Goal: Information Seeking & Learning: Learn about a topic

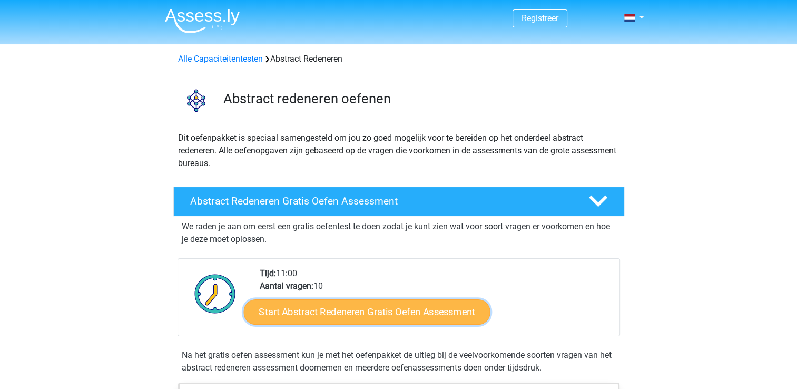
click at [450, 310] on link "Start Abstract Redeneren Gratis Oefen Assessment" at bounding box center [366, 311] width 247 height 25
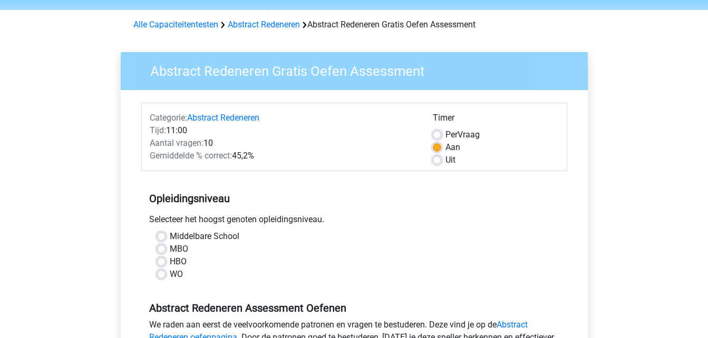
scroll to position [53, 0]
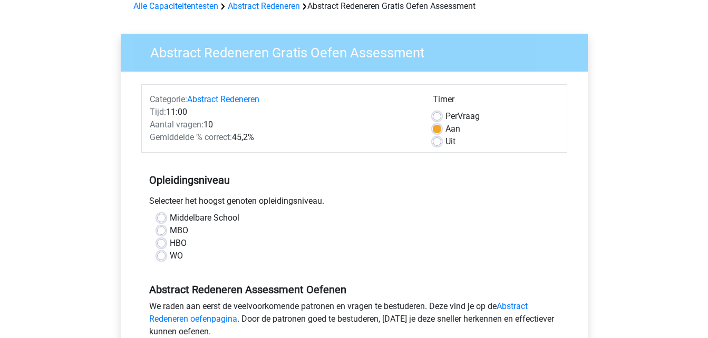
click at [170, 242] on label "HBO" at bounding box center [178, 243] width 17 height 13
click at [163, 242] on input "HBO" at bounding box center [161, 242] width 8 height 11
radio input "true"
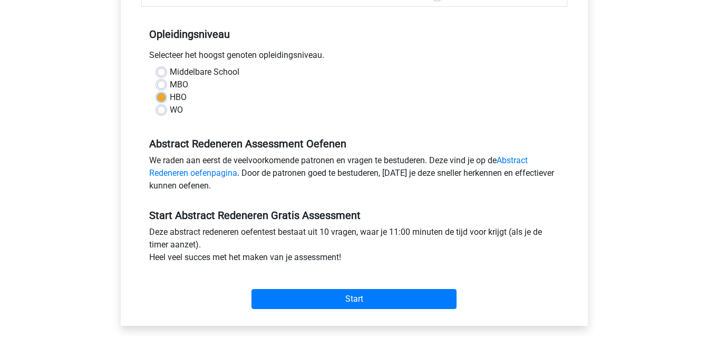
scroll to position [211, 0]
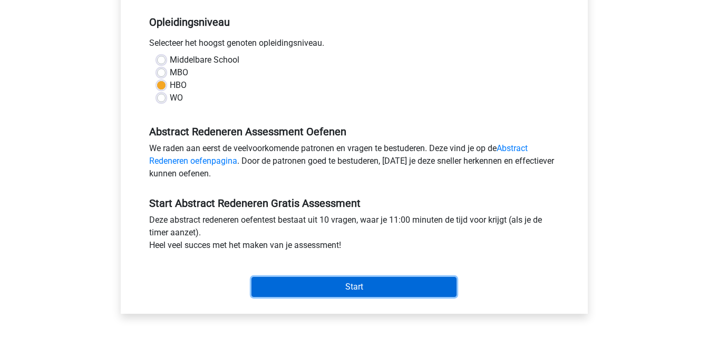
click at [356, 285] on input "Start" at bounding box center [353, 287] width 205 height 20
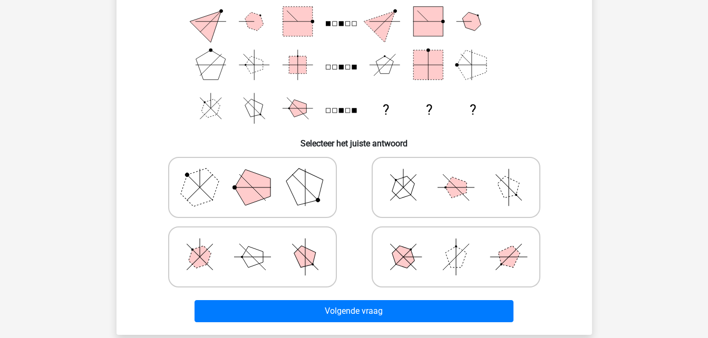
scroll to position [158, 0]
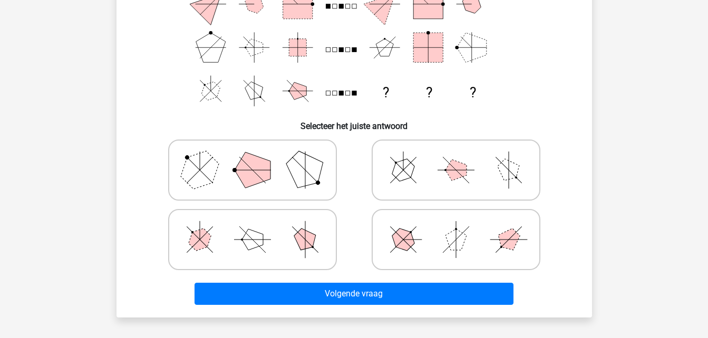
click at [291, 168] on polygon at bounding box center [304, 170] width 51 height 51
click at [259, 157] on input "radio" at bounding box center [255, 153] width 7 height 7
radio input "true"
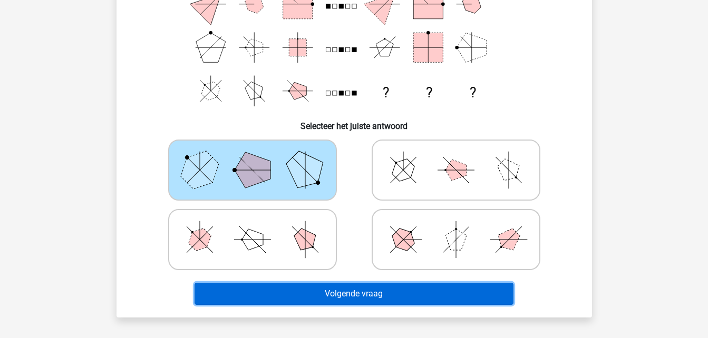
click at [360, 287] on button "Volgende vraag" at bounding box center [353, 294] width 319 height 22
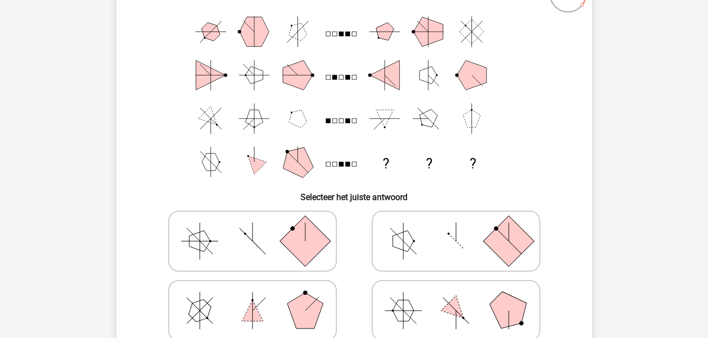
scroll to position [105, 0]
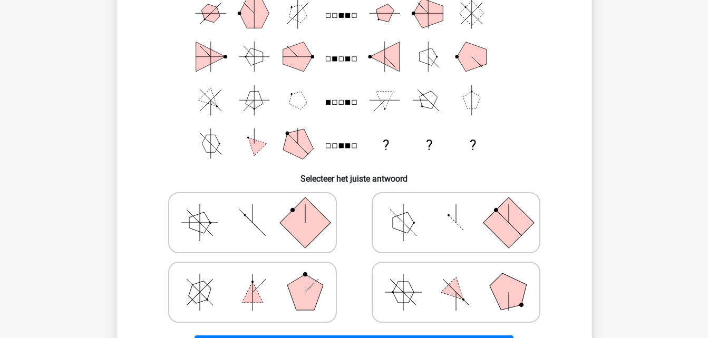
click at [279, 224] on icon at bounding box center [252, 223] width 158 height 53
click at [259, 210] on input "radio" at bounding box center [255, 206] width 7 height 7
radio input "true"
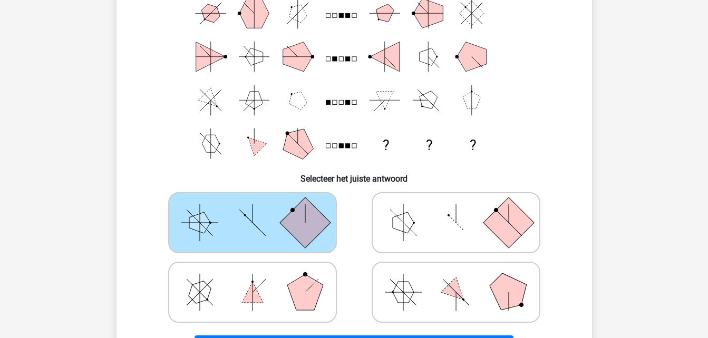
scroll to position [211, 0]
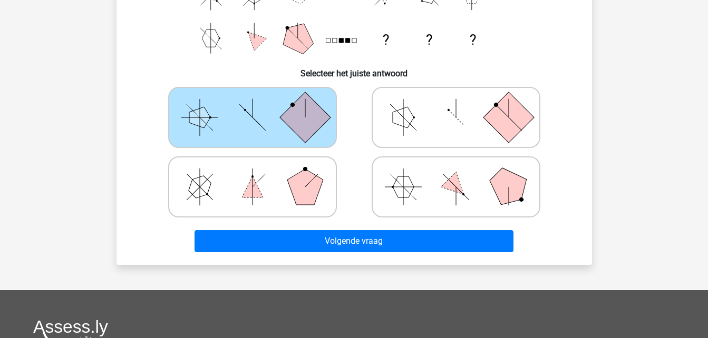
click at [474, 119] on icon at bounding box center [456, 117] width 158 height 53
click at [463, 104] on input "radio" at bounding box center [459, 100] width 7 height 7
radio input "true"
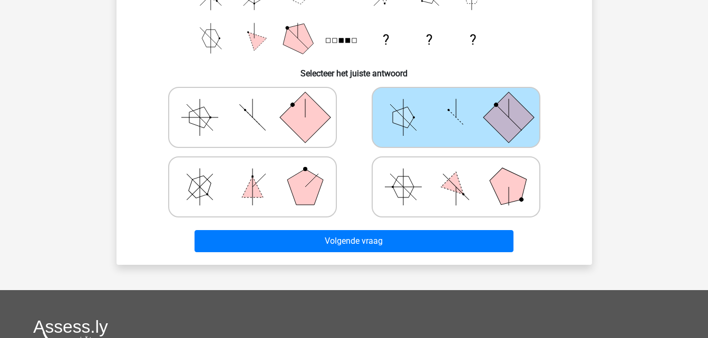
click at [251, 120] on icon at bounding box center [252, 117] width 158 height 53
click at [252, 104] on input "radio" at bounding box center [255, 100] width 7 height 7
radio input "true"
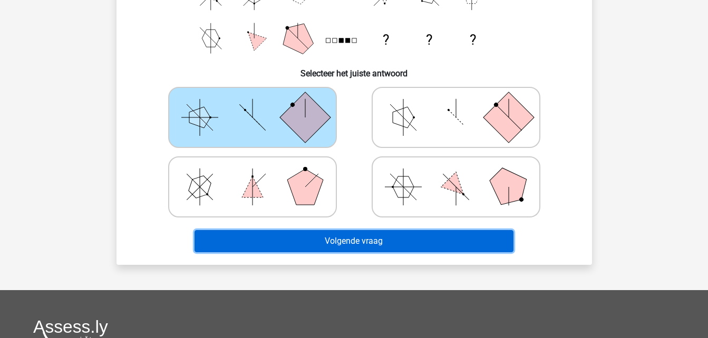
click at [383, 249] on button "Volgende vraag" at bounding box center [353, 241] width 319 height 22
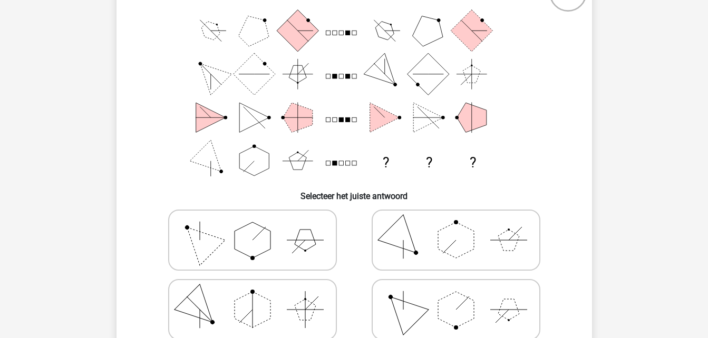
scroll to position [105, 0]
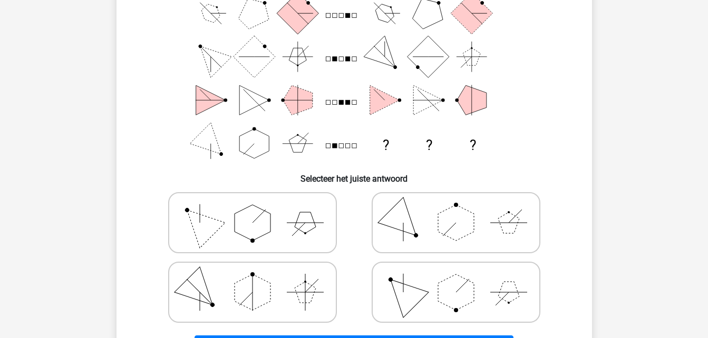
click at [287, 222] on icon at bounding box center [252, 223] width 158 height 53
click at [259, 210] on input "radio" at bounding box center [255, 206] width 7 height 7
radio input "true"
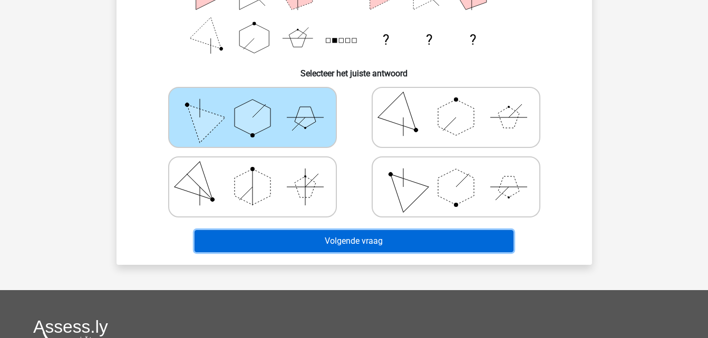
click at [333, 243] on button "Volgende vraag" at bounding box center [353, 241] width 319 height 22
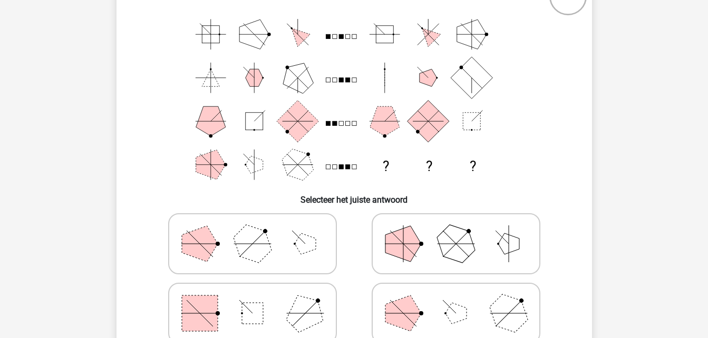
scroll to position [101, 0]
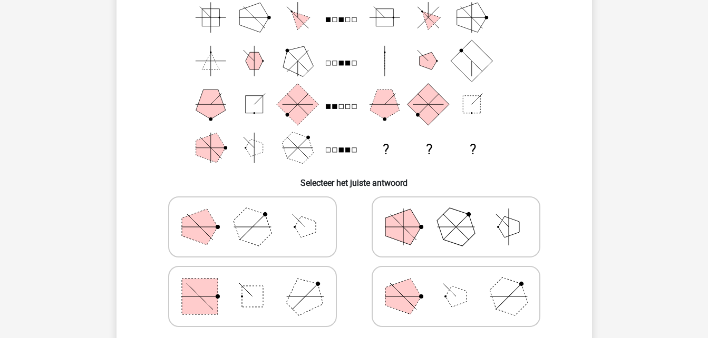
click at [258, 294] on rect at bounding box center [252, 296] width 21 height 21
click at [258, 283] on input "radio" at bounding box center [255, 280] width 7 height 7
radio input "true"
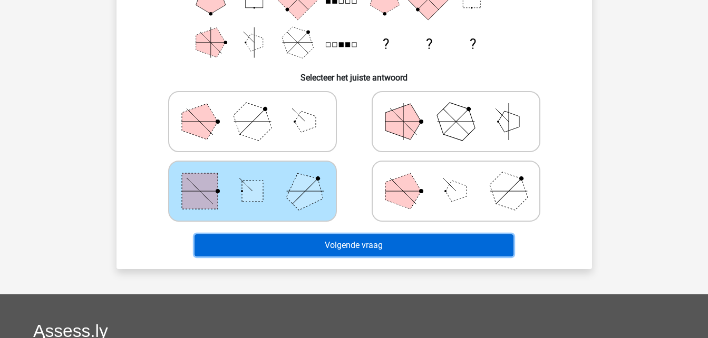
click at [363, 242] on button "Volgende vraag" at bounding box center [353, 245] width 319 height 22
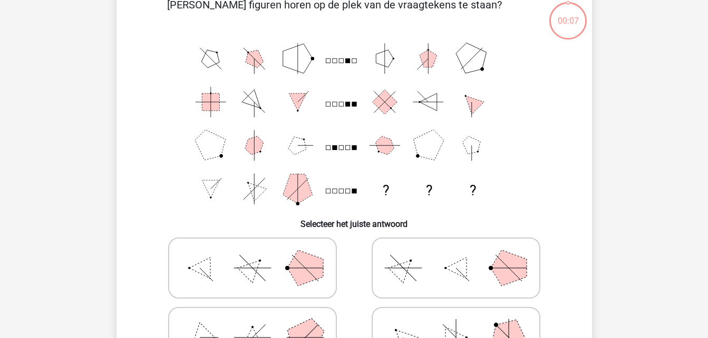
scroll to position [48, 0]
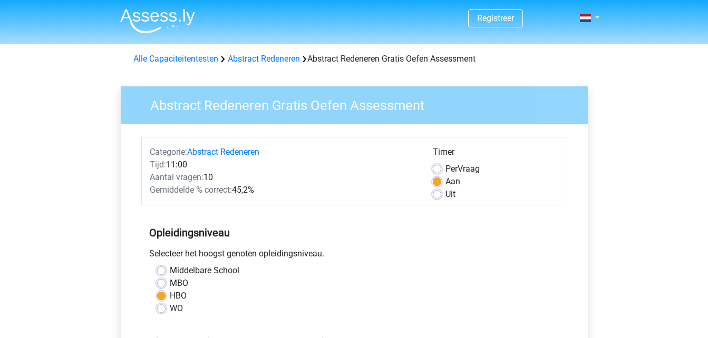
scroll to position [211, 0]
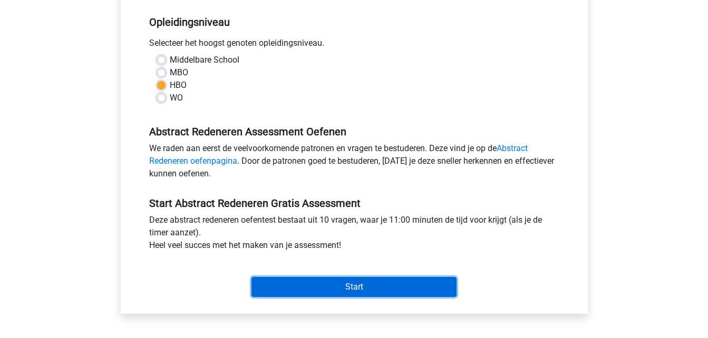
click at [346, 284] on input "Start" at bounding box center [353, 287] width 205 height 20
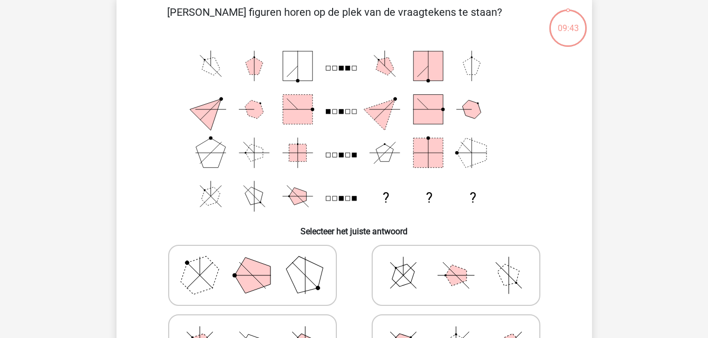
scroll to position [105, 0]
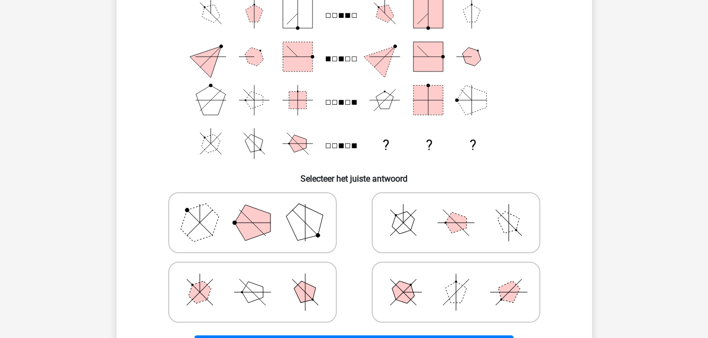
click at [269, 227] on polygon at bounding box center [252, 223] width 36 height 36
click at [259, 210] on input "radio" at bounding box center [255, 206] width 7 height 7
radio input "true"
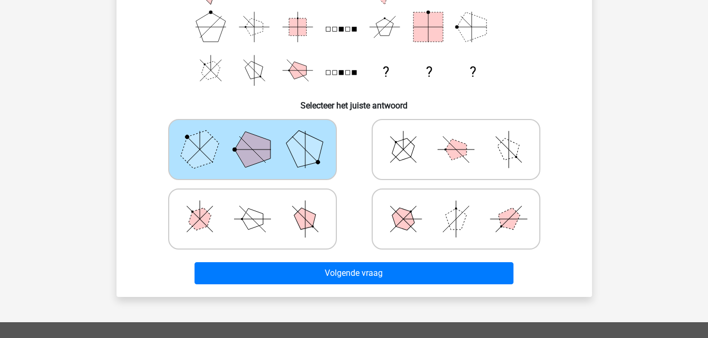
scroll to position [211, 0]
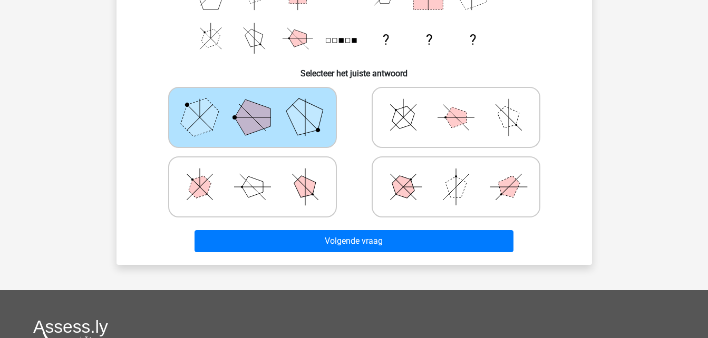
click at [269, 227] on div "Volgende vraag" at bounding box center [354, 239] width 442 height 35
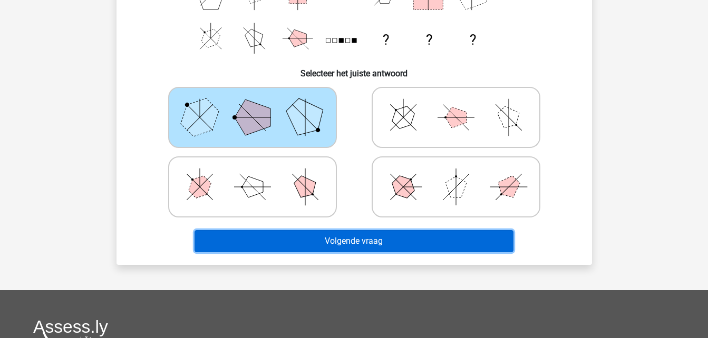
click at [272, 240] on button "Volgende vraag" at bounding box center [353, 241] width 319 height 22
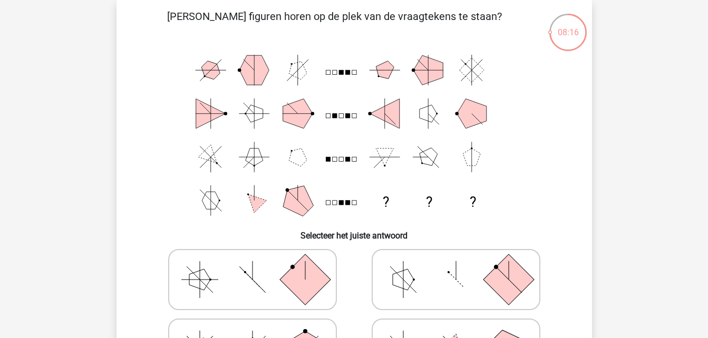
scroll to position [101, 0]
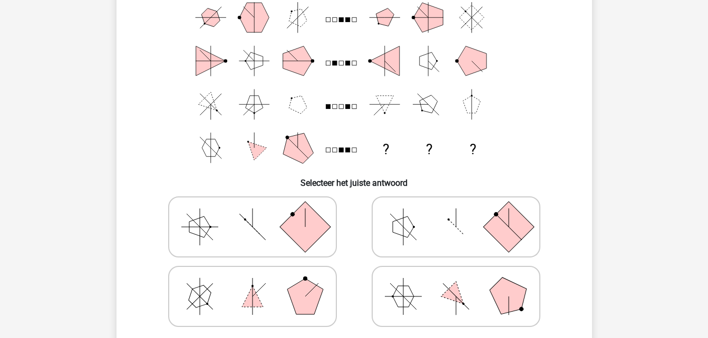
click at [291, 228] on rect at bounding box center [304, 227] width 51 height 51
click at [259, 214] on input "radio" at bounding box center [255, 210] width 7 height 7
radio input "true"
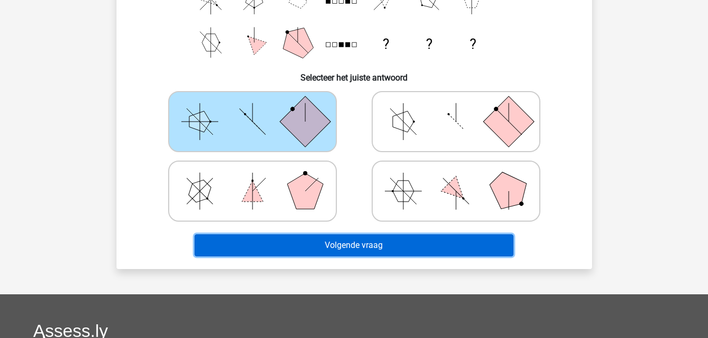
click at [376, 246] on button "Volgende vraag" at bounding box center [353, 245] width 319 height 22
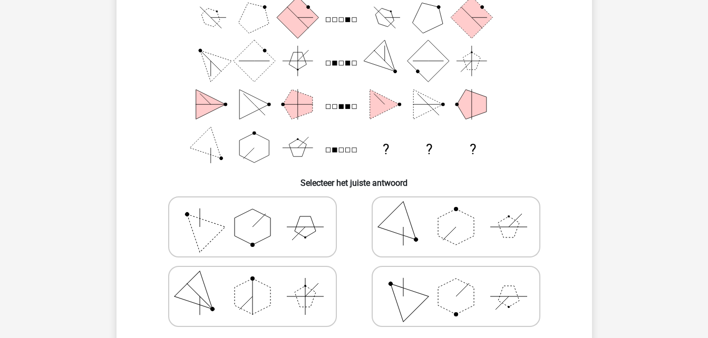
click at [296, 221] on icon at bounding box center [252, 227] width 158 height 53
click at [259, 214] on input "radio" at bounding box center [255, 210] width 7 height 7
radio input "true"
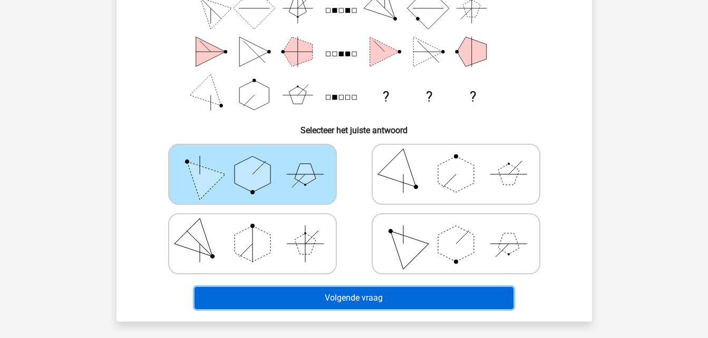
click at [364, 293] on button "Volgende vraag" at bounding box center [353, 298] width 319 height 22
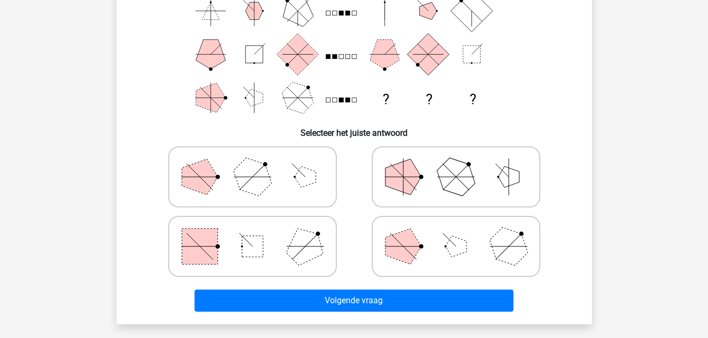
scroll to position [154, 0]
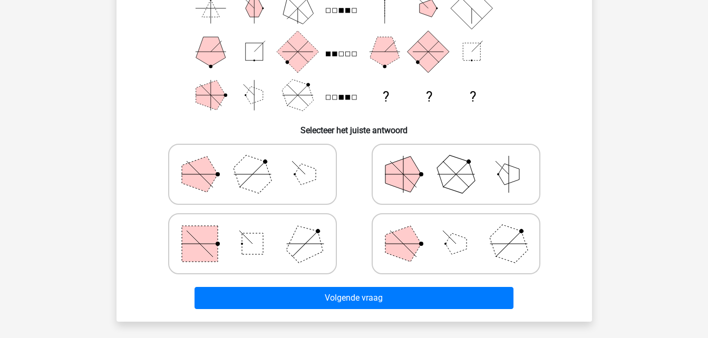
click at [292, 247] on polygon at bounding box center [304, 244] width 51 height 51
click at [259, 231] on input "radio" at bounding box center [255, 227] width 7 height 7
radio input "true"
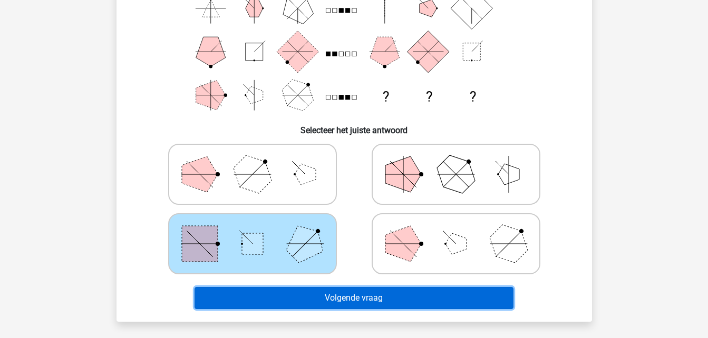
click at [338, 298] on button "Volgende vraag" at bounding box center [353, 298] width 319 height 22
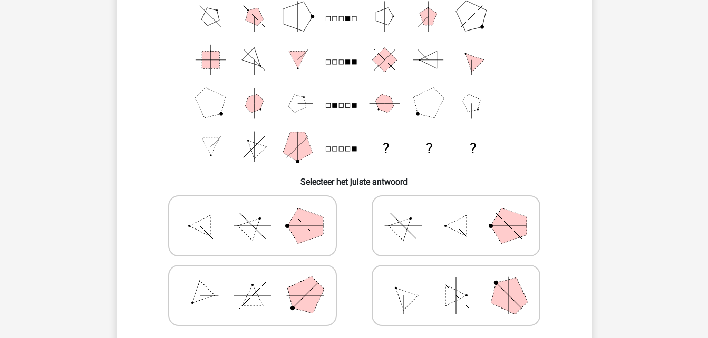
scroll to position [48, 0]
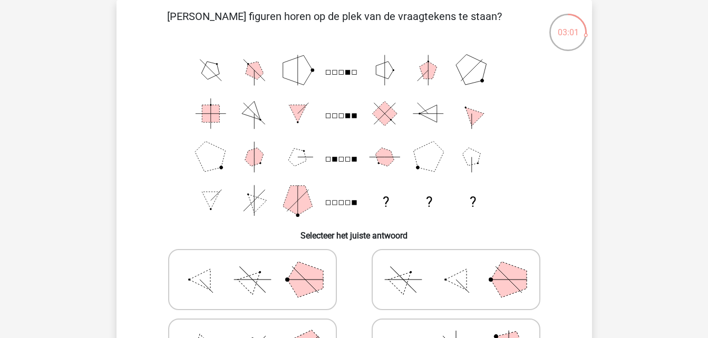
drag, startPoint x: 398, startPoint y: 260, endPoint x: 407, endPoint y: 265, distance: 10.1
click at [407, 265] on icon at bounding box center [456, 279] width 158 height 53
click at [456, 265] on input "radio" at bounding box center [459, 263] width 7 height 7
radio input "true"
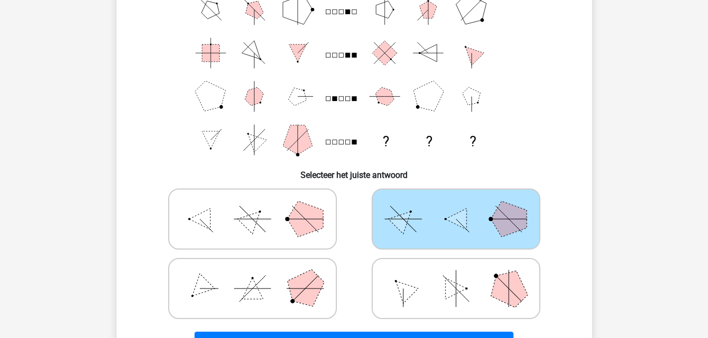
scroll to position [207, 0]
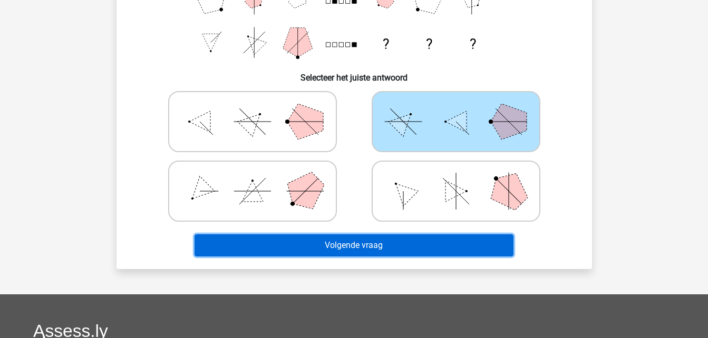
click at [381, 239] on button "Volgende vraag" at bounding box center [353, 245] width 319 height 22
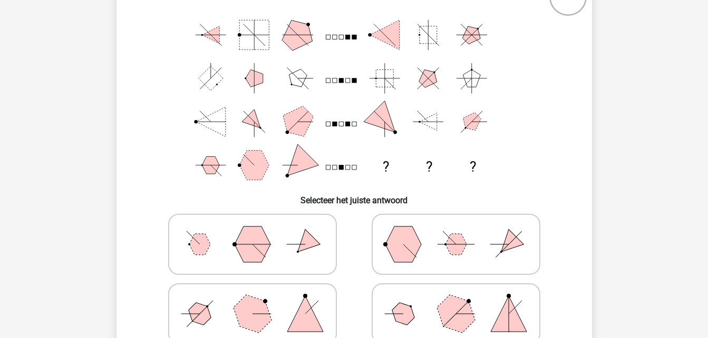
scroll to position [101, 0]
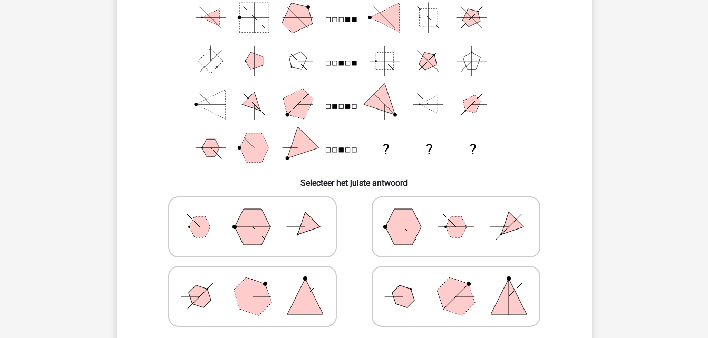
click at [246, 294] on polygon at bounding box center [252, 296] width 51 height 51
click at [252, 283] on input "radio" at bounding box center [255, 280] width 7 height 7
radio input "true"
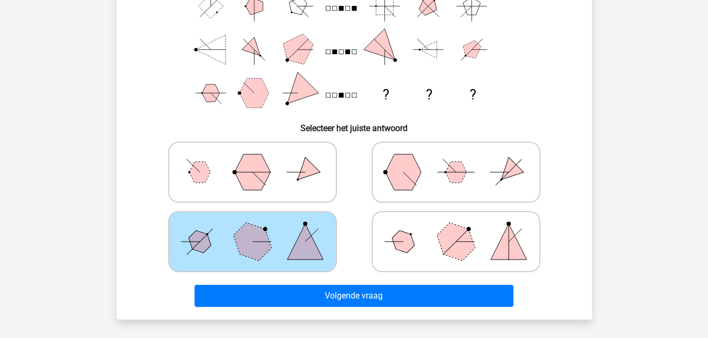
scroll to position [207, 0]
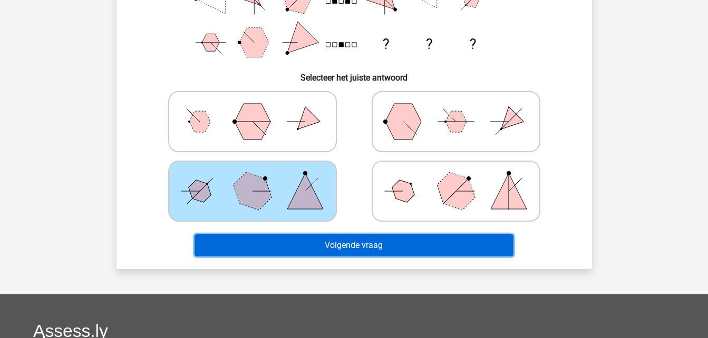
click at [371, 244] on button "Volgende vraag" at bounding box center [353, 245] width 319 height 22
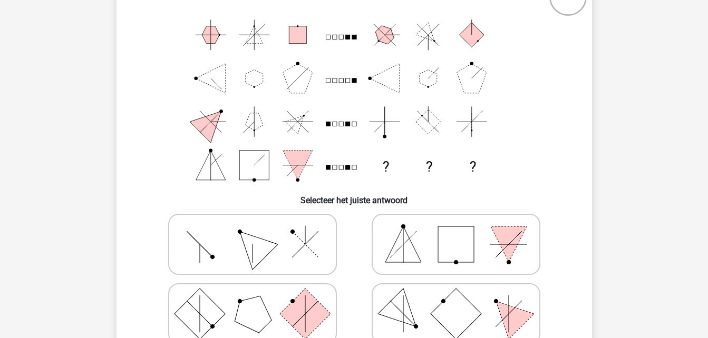
scroll to position [101, 0]
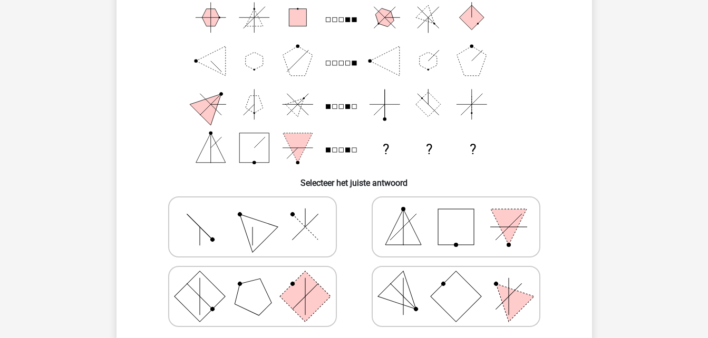
click at [261, 230] on polygon at bounding box center [252, 227] width 51 height 51
click at [259, 214] on input "radio" at bounding box center [255, 210] width 7 height 7
radio input "true"
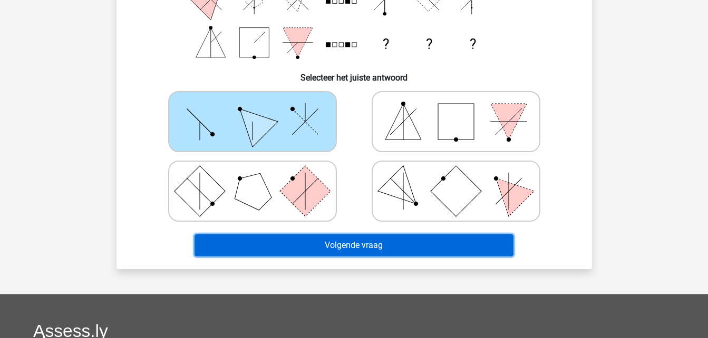
click at [366, 243] on button "Volgende vraag" at bounding box center [353, 245] width 319 height 22
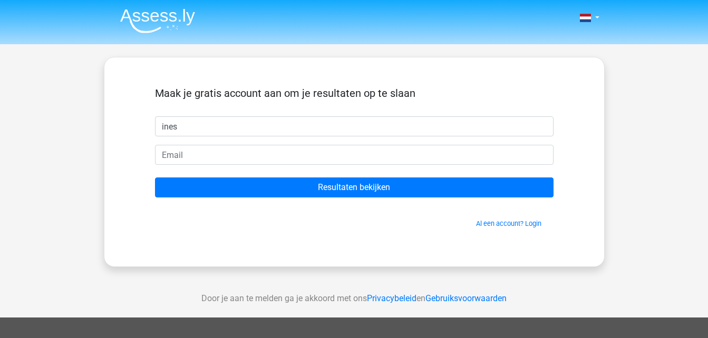
type input "ines"
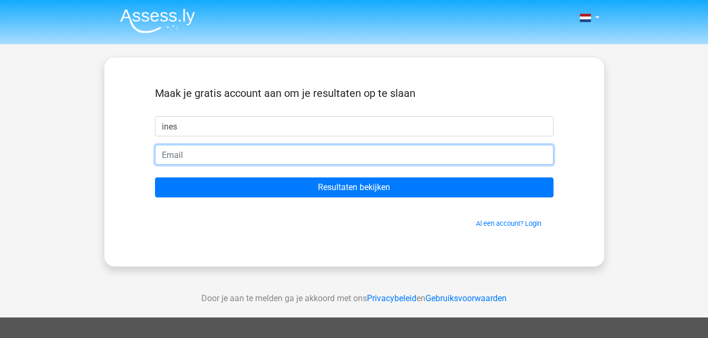
click at [301, 156] on input "email" at bounding box center [354, 155] width 398 height 20
type input "[EMAIL_ADDRESS][DOMAIN_NAME]"
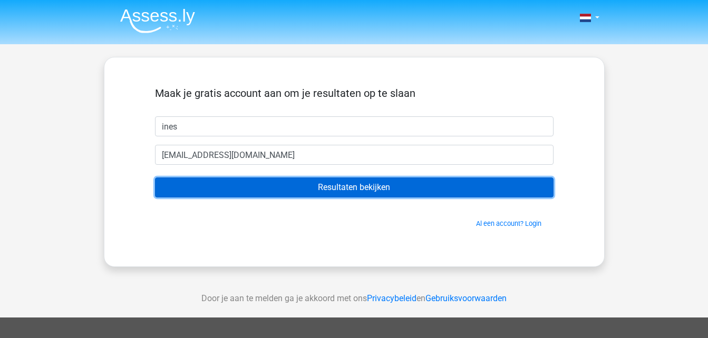
click at [331, 187] on input "Resultaten bekijken" at bounding box center [354, 188] width 398 height 20
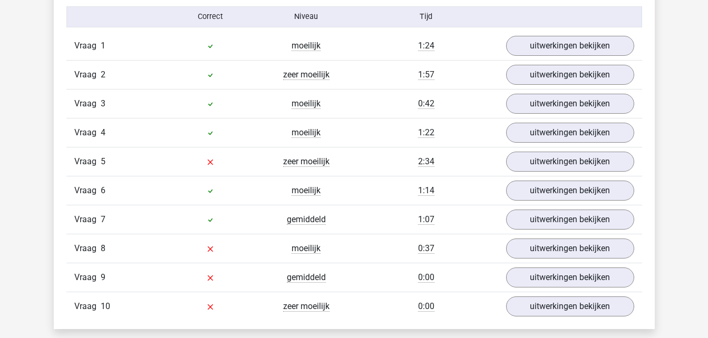
scroll to position [896, 0]
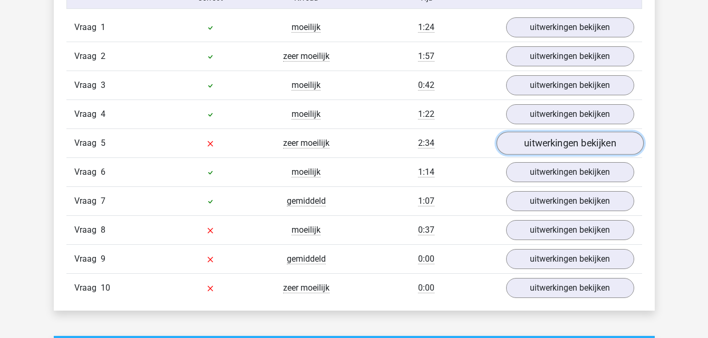
click at [520, 147] on link "uitwerkingen bekijken" at bounding box center [569, 143] width 147 height 23
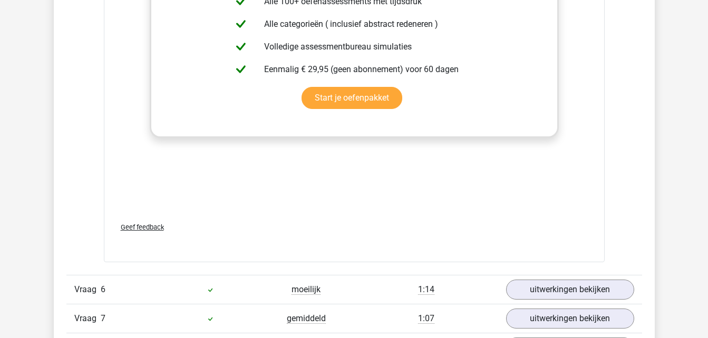
scroll to position [1686, 0]
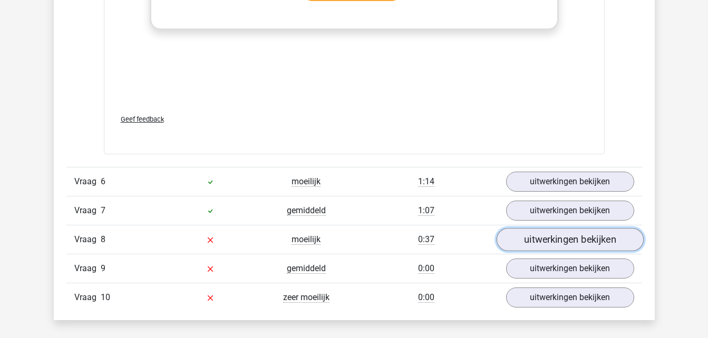
click at [522, 245] on link "uitwerkingen bekijken" at bounding box center [569, 239] width 147 height 23
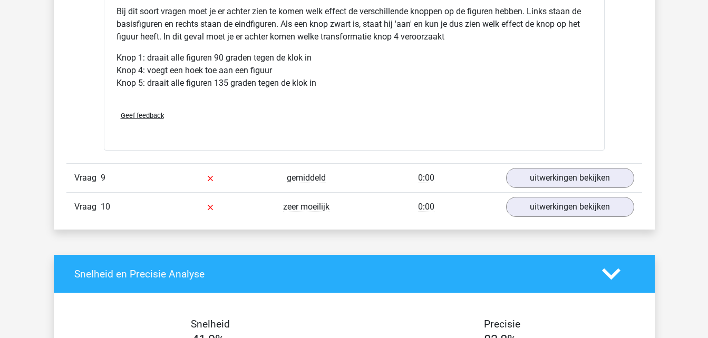
scroll to position [2371, 0]
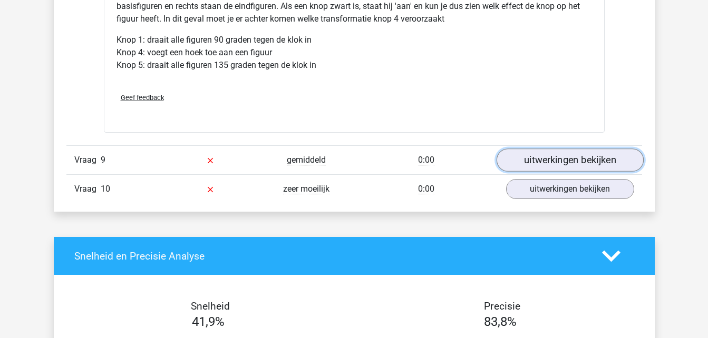
click at [547, 162] on link "uitwerkingen bekijken" at bounding box center [569, 160] width 147 height 23
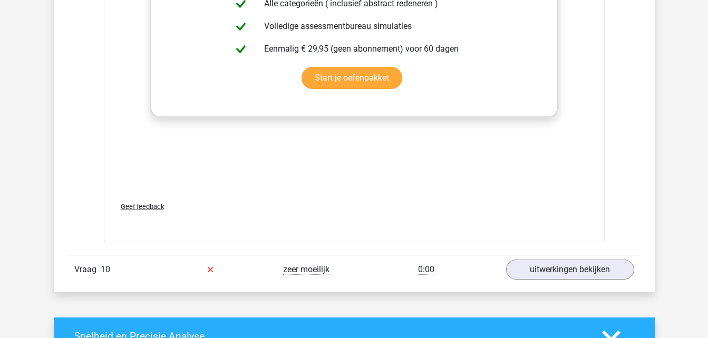
scroll to position [3109, 0]
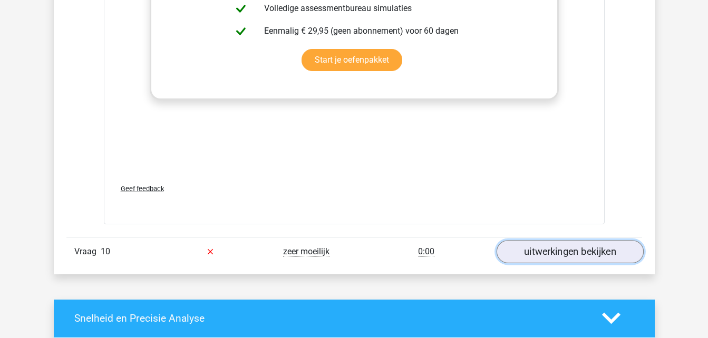
click at [546, 252] on link "uitwerkingen bekijken" at bounding box center [569, 251] width 147 height 23
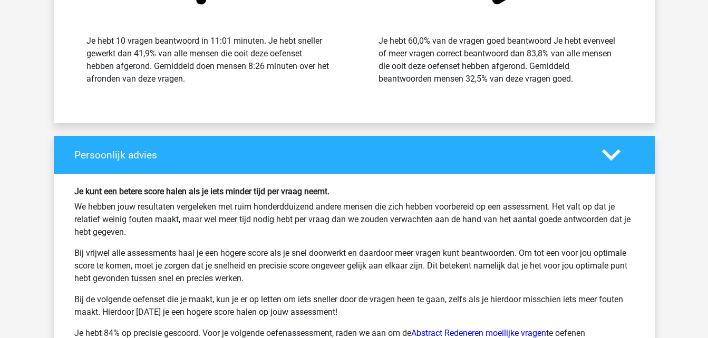
scroll to position [4479, 0]
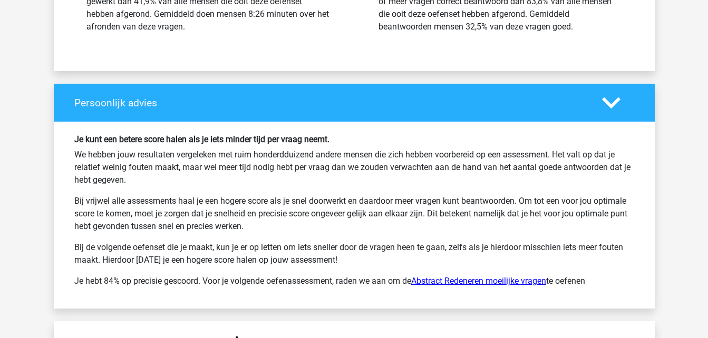
click at [467, 282] on link "Abstract Redeneren moeilijke vragen" at bounding box center [478, 281] width 135 height 10
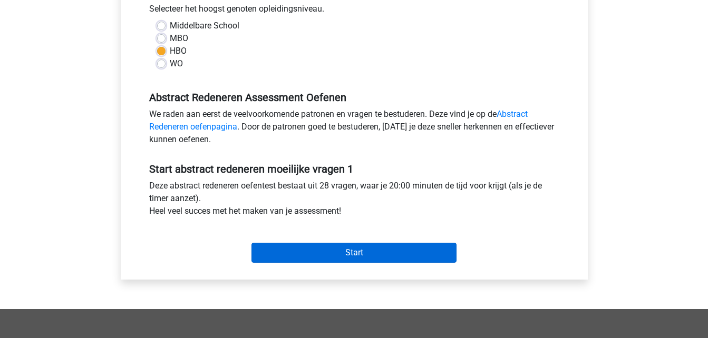
scroll to position [263, 0]
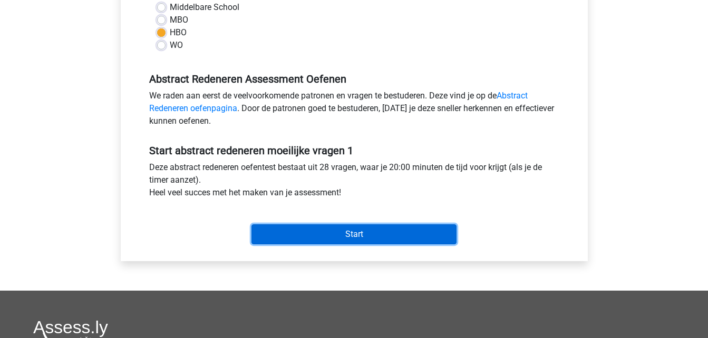
click at [356, 232] on input "Start" at bounding box center [353, 234] width 205 height 20
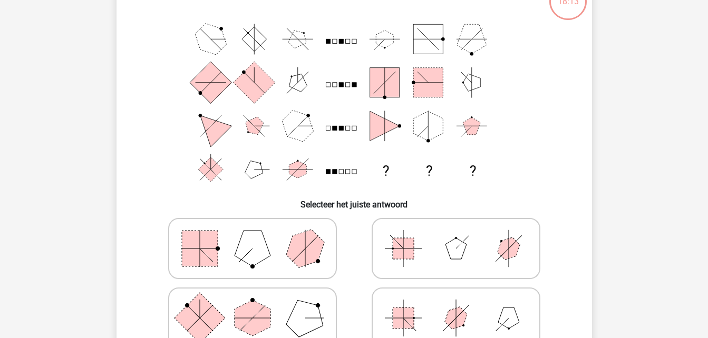
scroll to position [105, 0]
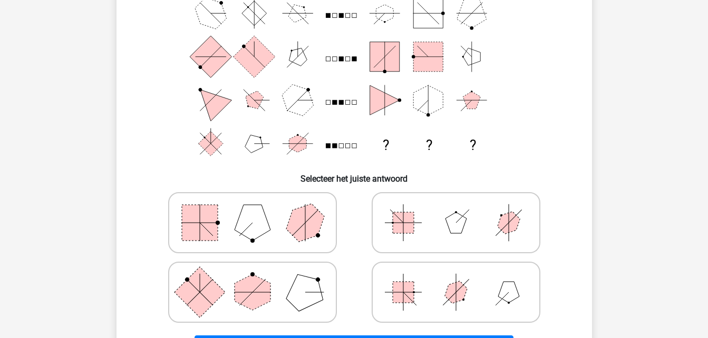
click at [304, 218] on polygon at bounding box center [304, 223] width 51 height 51
click at [259, 210] on input "radio" at bounding box center [255, 206] width 7 height 7
radio input "true"
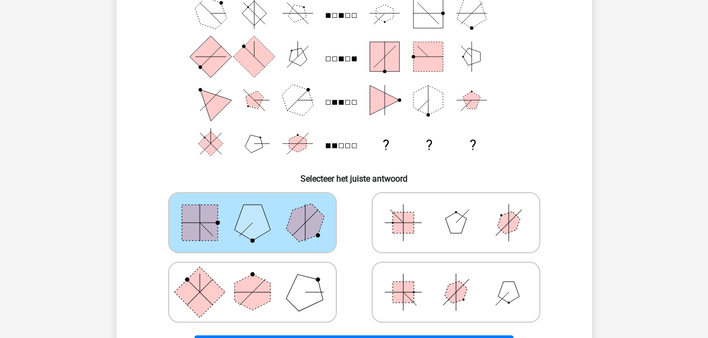
scroll to position [158, 0]
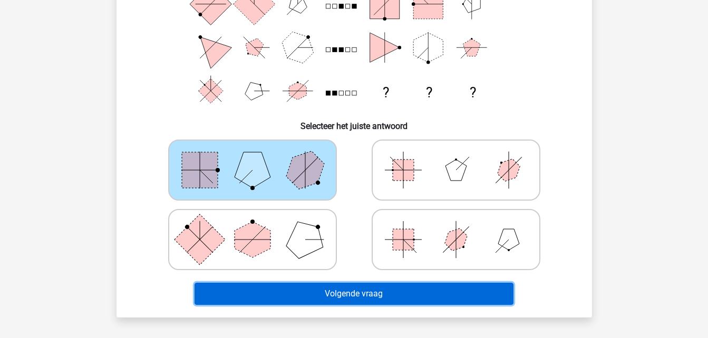
click at [338, 290] on button "Volgende vraag" at bounding box center [353, 294] width 319 height 22
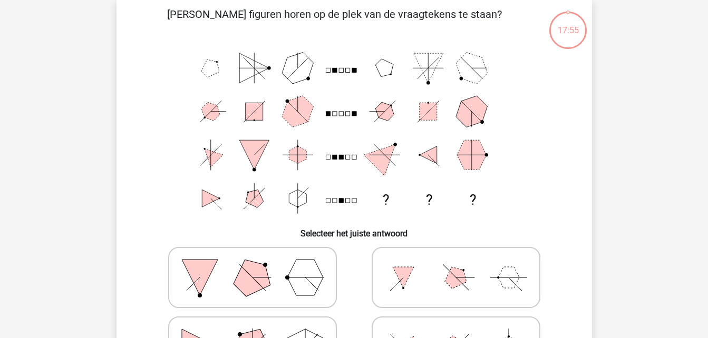
scroll to position [48, 0]
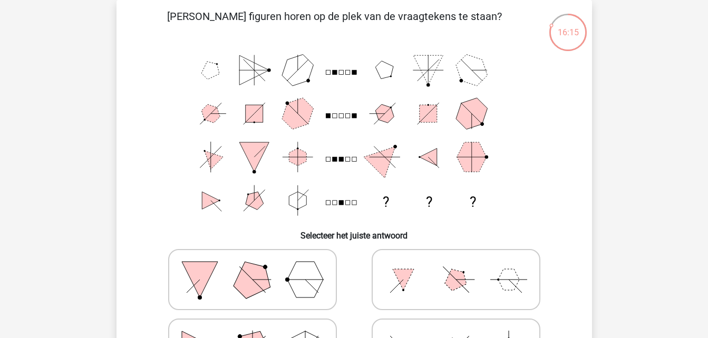
drag, startPoint x: 340, startPoint y: 174, endPoint x: 340, endPoint y: 198, distance: 23.2
click at [340, 195] on icon "? ? ?" at bounding box center [354, 135] width 425 height 174
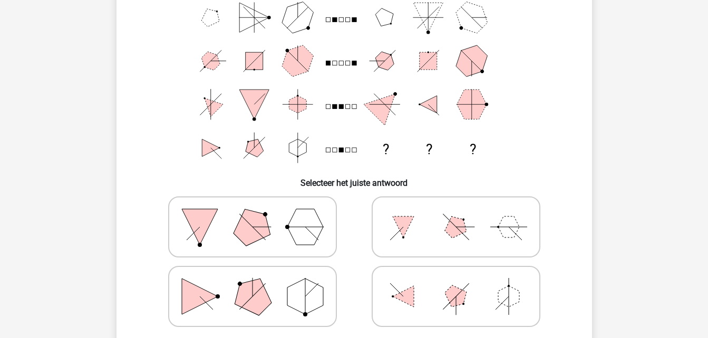
click at [271, 287] on icon at bounding box center [252, 296] width 158 height 53
click at [259, 283] on input "radio" at bounding box center [255, 280] width 7 height 7
radio input "true"
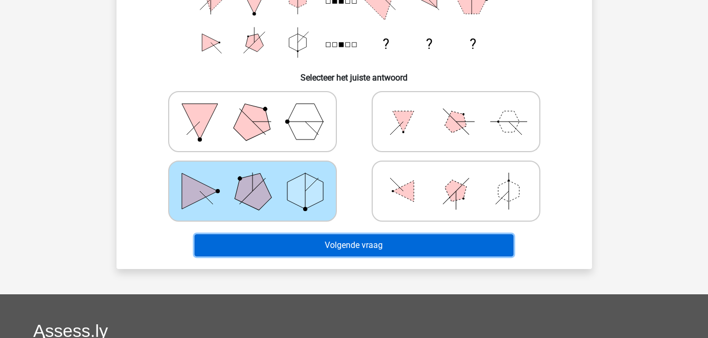
click at [345, 251] on button "Volgende vraag" at bounding box center [353, 245] width 319 height 22
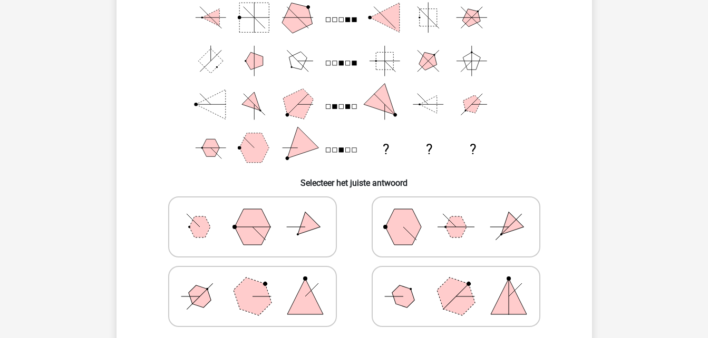
click at [271, 290] on icon at bounding box center [252, 296] width 158 height 53
click at [259, 283] on input "radio" at bounding box center [255, 280] width 7 height 7
radio input "true"
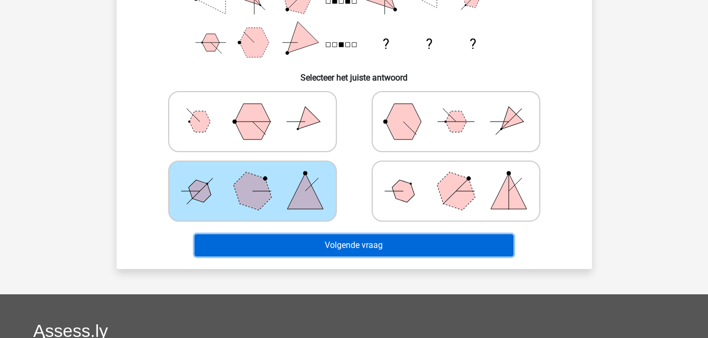
click at [338, 244] on button "Volgende vraag" at bounding box center [353, 245] width 319 height 22
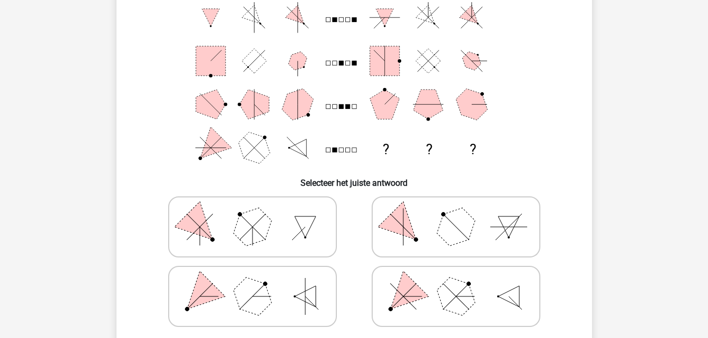
drag, startPoint x: 309, startPoint y: 296, endPoint x: 314, endPoint y: 292, distance: 6.0
click at [309, 296] on polygon at bounding box center [305, 296] width 21 height 21
click at [259, 283] on input "radio" at bounding box center [255, 280] width 7 height 7
radio input "true"
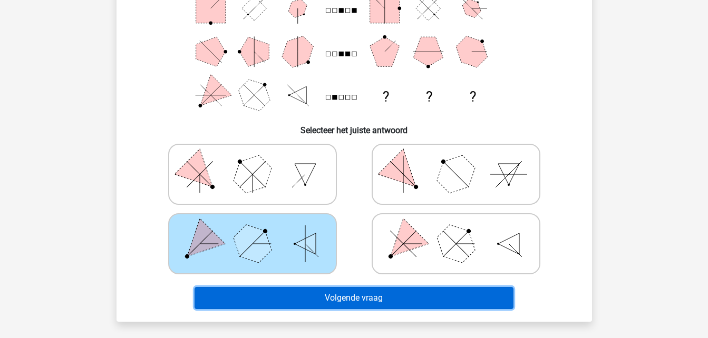
click at [325, 288] on button "Volgende vraag" at bounding box center [353, 298] width 319 height 22
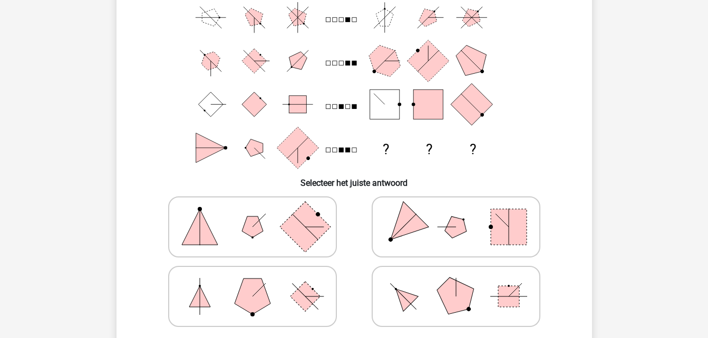
click at [429, 221] on icon at bounding box center [456, 227] width 158 height 53
click at [456, 214] on input "radio" at bounding box center [459, 210] width 7 height 7
radio input "true"
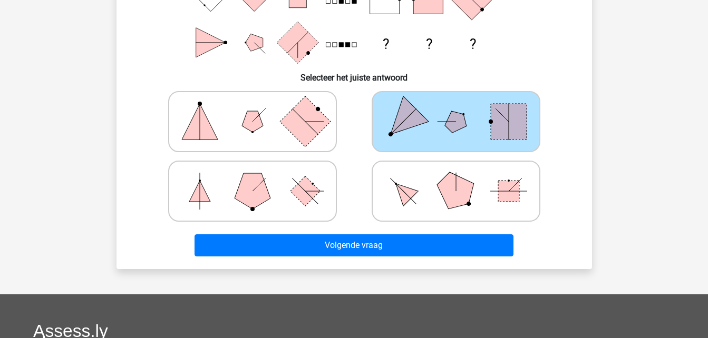
click at [419, 229] on div "Volgende vraag" at bounding box center [354, 243] width 442 height 35
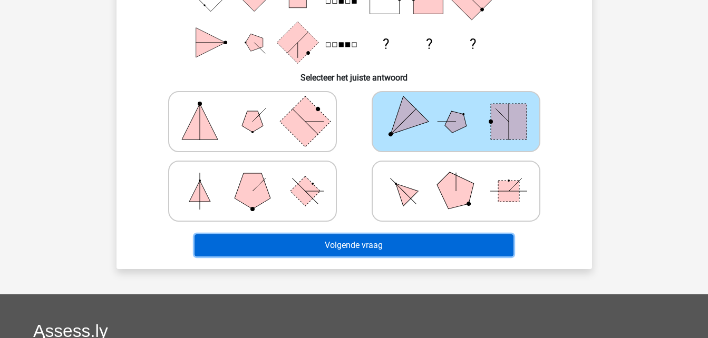
click at [411, 246] on button "Volgende vraag" at bounding box center [353, 245] width 319 height 22
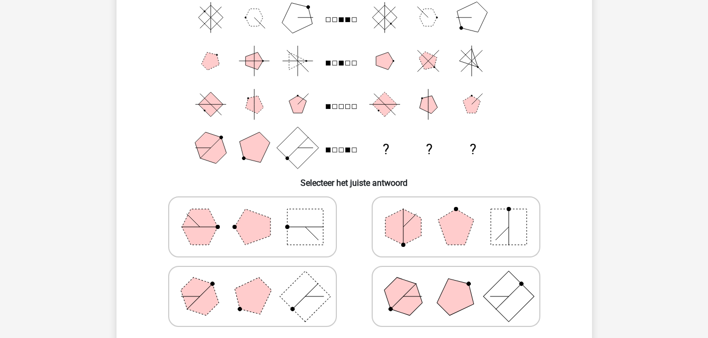
click at [434, 225] on icon at bounding box center [456, 227] width 158 height 53
click at [456, 214] on input "radio" at bounding box center [459, 210] width 7 height 7
radio input "true"
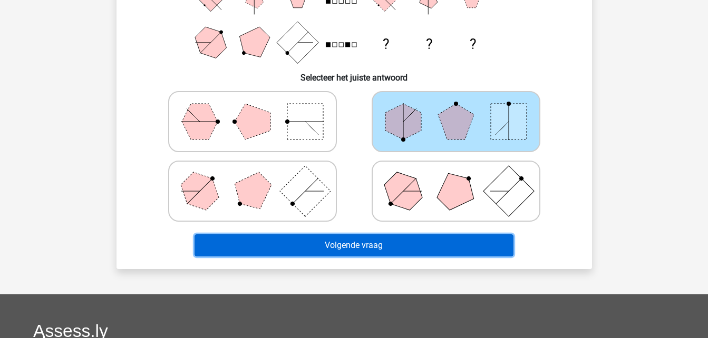
click at [355, 247] on button "Volgende vraag" at bounding box center [353, 245] width 319 height 22
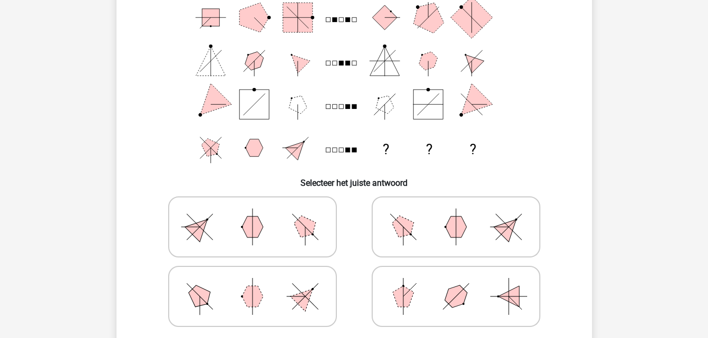
click at [244, 227] on polygon at bounding box center [252, 227] width 21 height 21
click at [252, 214] on input "radio" at bounding box center [255, 210] width 7 height 7
radio input "true"
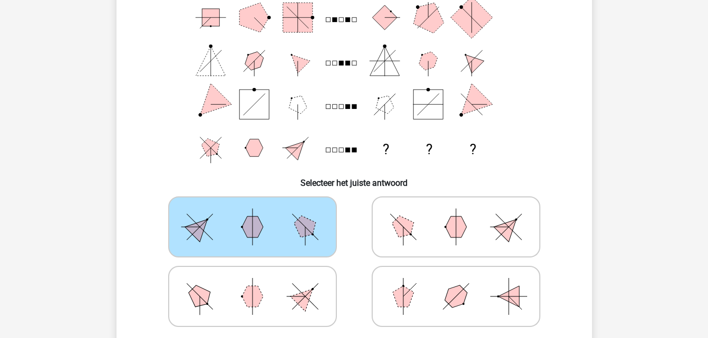
scroll to position [154, 0]
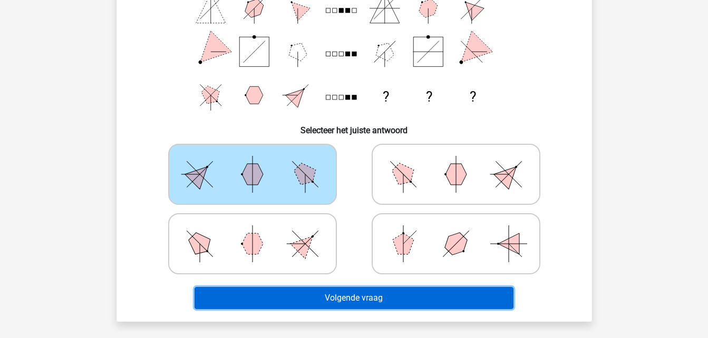
click at [297, 292] on button "Volgende vraag" at bounding box center [353, 298] width 319 height 22
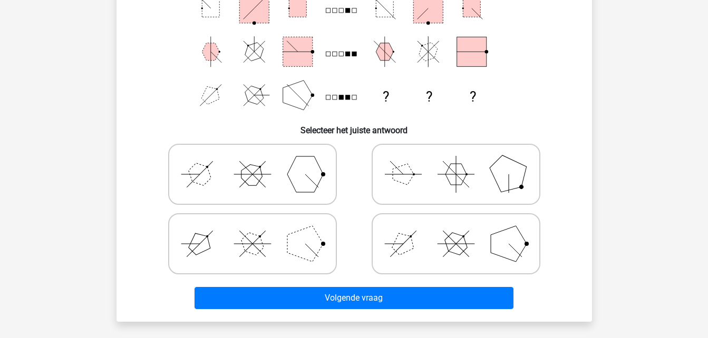
click at [262, 176] on polygon at bounding box center [252, 175] width 30 height 30
click at [259, 161] on input "radio" at bounding box center [255, 157] width 7 height 7
radio input "true"
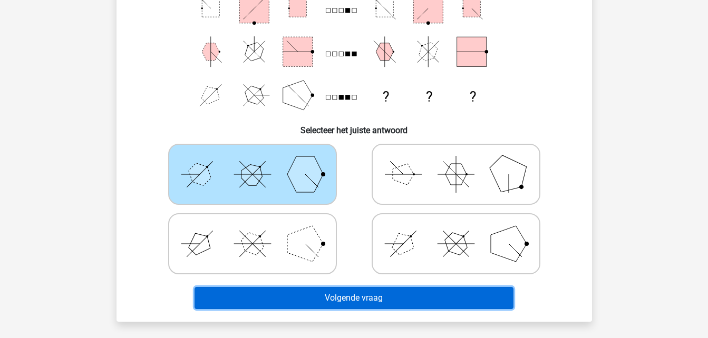
click at [324, 295] on button "Volgende vraag" at bounding box center [353, 298] width 319 height 22
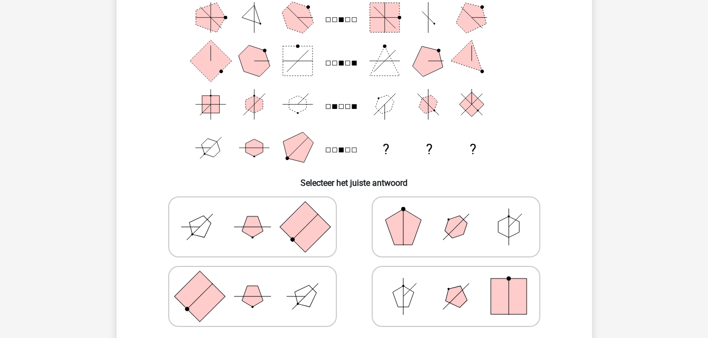
scroll to position [48, 0]
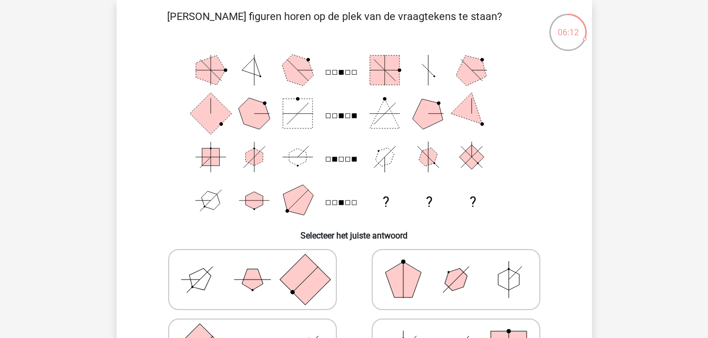
click at [297, 276] on rect at bounding box center [304, 280] width 51 height 51
click at [259, 267] on input "radio" at bounding box center [255, 263] width 7 height 7
radio input "true"
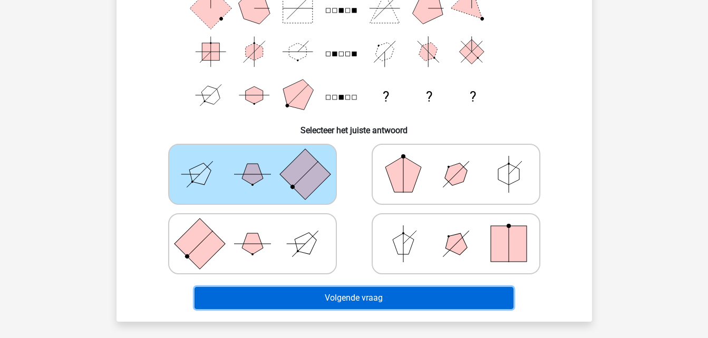
click at [340, 298] on button "Volgende vraag" at bounding box center [353, 298] width 319 height 22
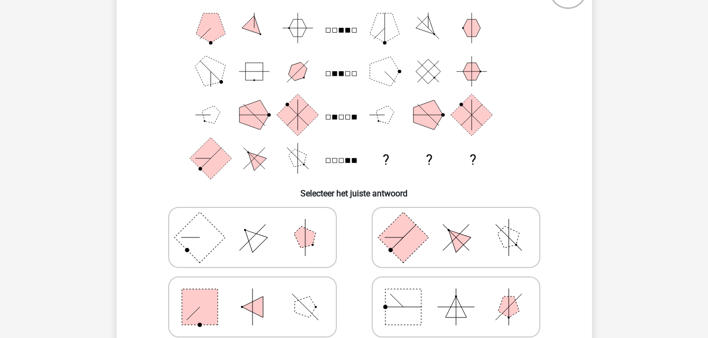
scroll to position [101, 0]
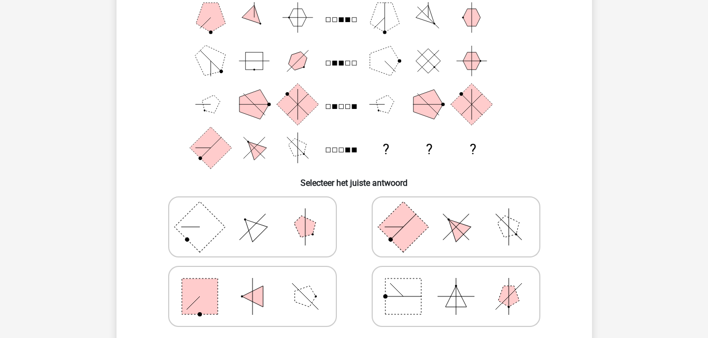
click at [451, 228] on polygon at bounding box center [456, 227] width 30 height 30
click at [456, 214] on input "radio" at bounding box center [459, 210] width 7 height 7
radio input "true"
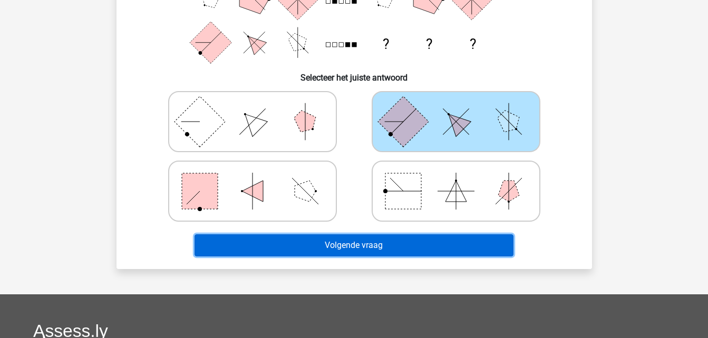
click at [398, 244] on button "Volgende vraag" at bounding box center [353, 245] width 319 height 22
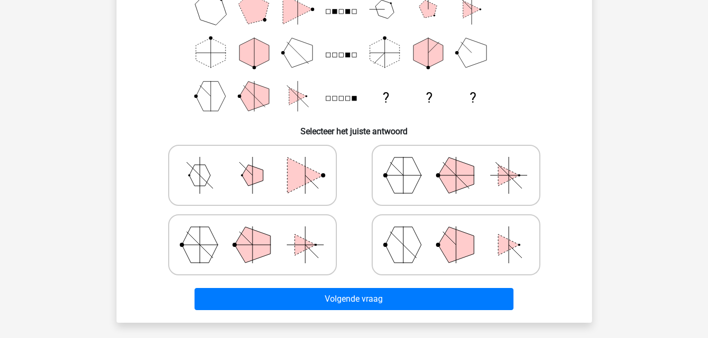
scroll to position [48, 0]
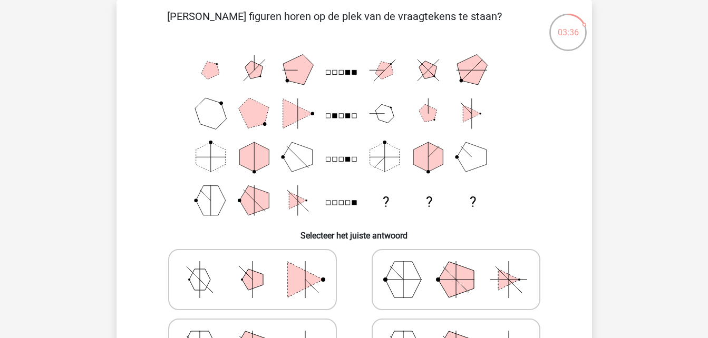
click at [427, 277] on icon at bounding box center [456, 279] width 158 height 53
click at [456, 267] on input "radio" at bounding box center [459, 263] width 7 height 7
radio input "true"
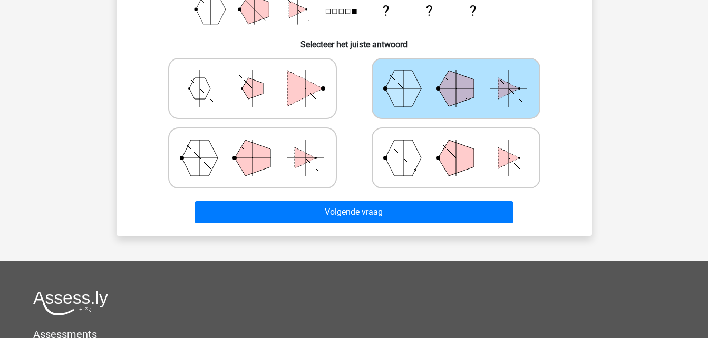
scroll to position [263, 0]
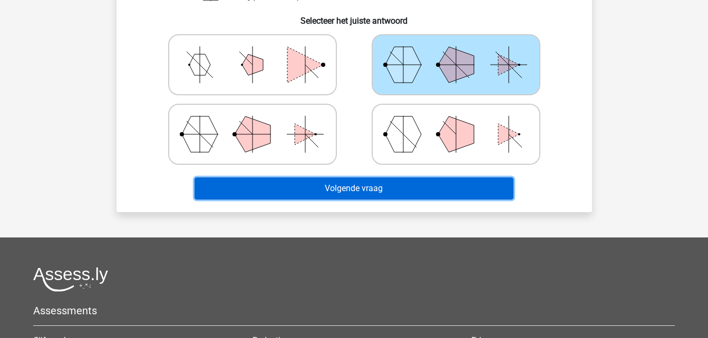
click at [409, 185] on button "Volgende vraag" at bounding box center [353, 189] width 319 height 22
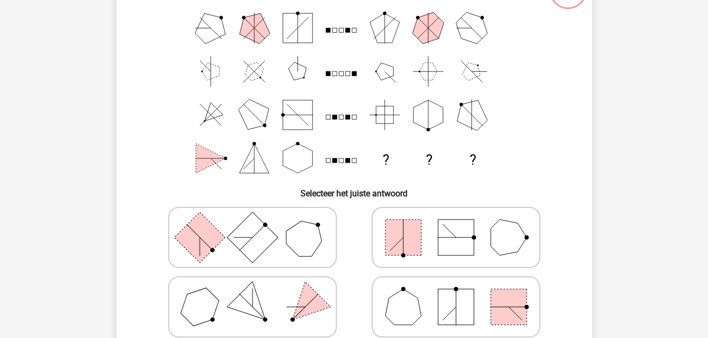
scroll to position [48, 0]
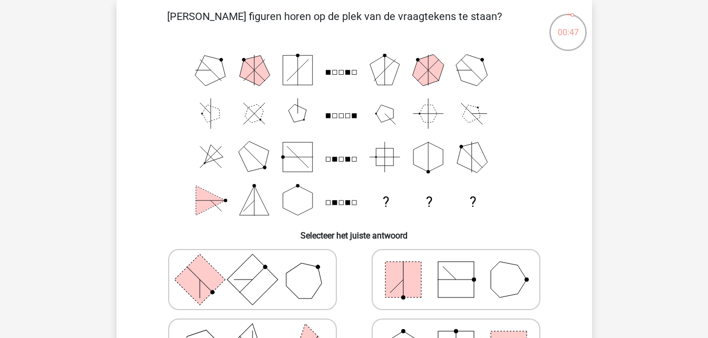
click at [440, 269] on rect at bounding box center [456, 280] width 36 height 36
click at [456, 267] on input "radio" at bounding box center [459, 263] width 7 height 7
radio input "true"
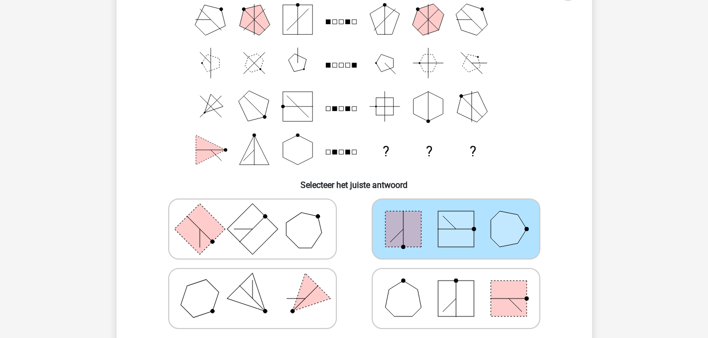
scroll to position [207, 0]
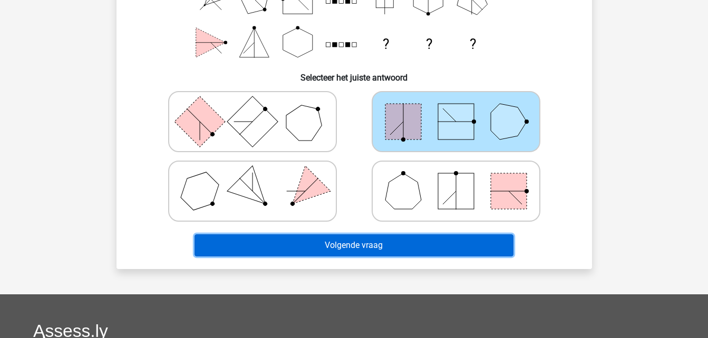
click at [408, 245] on button "Volgende vraag" at bounding box center [353, 245] width 319 height 22
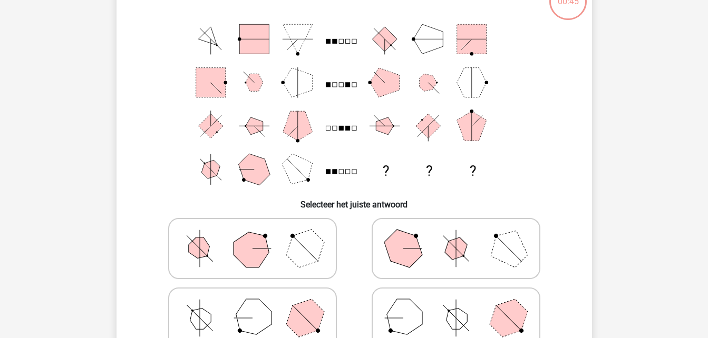
scroll to position [48, 0]
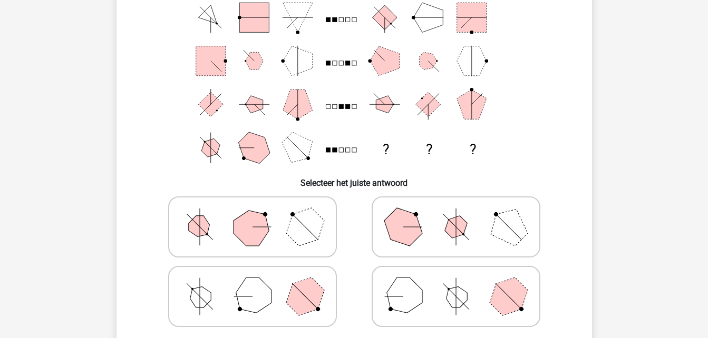
scroll to position [154, 0]
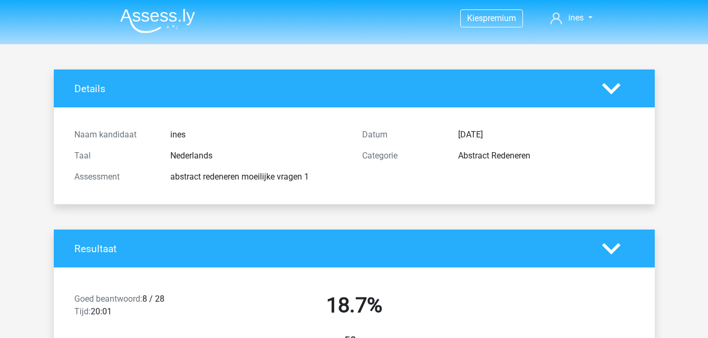
click at [305, 179] on div "abstract redeneren moeilijke vragen 1" at bounding box center [258, 177] width 192 height 13
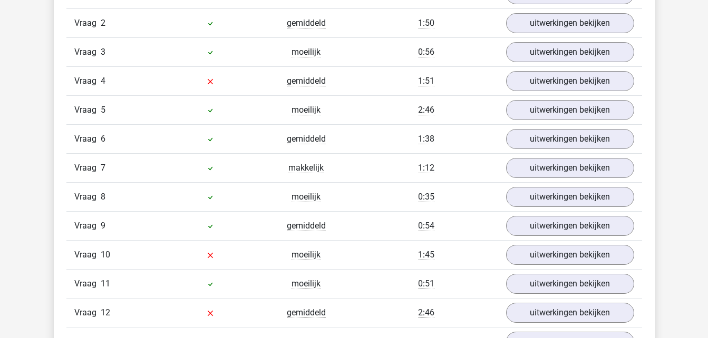
scroll to position [790, 0]
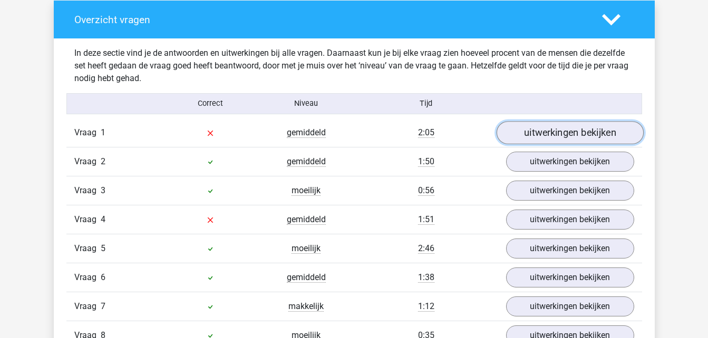
click at [537, 131] on link "uitwerkingen bekijken" at bounding box center [569, 132] width 147 height 23
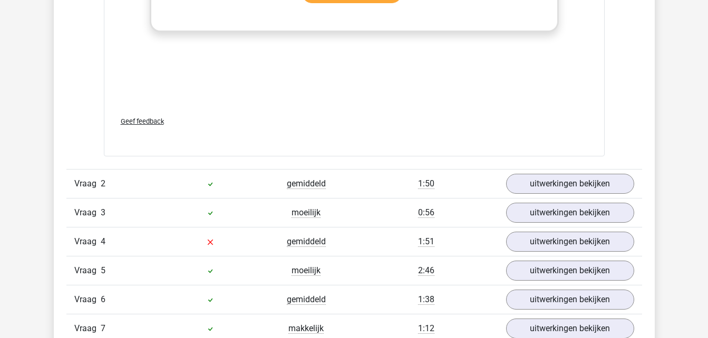
scroll to position [1633, 0]
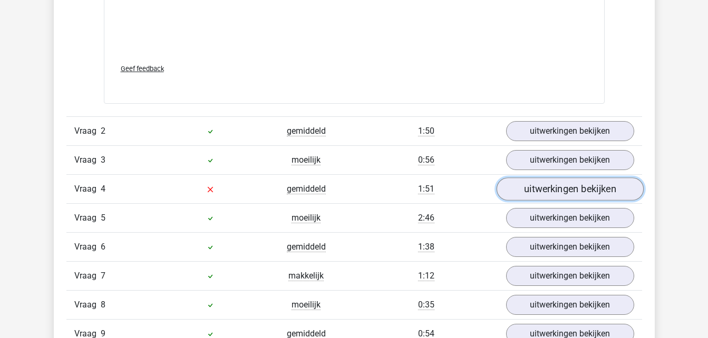
click at [522, 195] on link "uitwerkingen bekijken" at bounding box center [569, 189] width 147 height 23
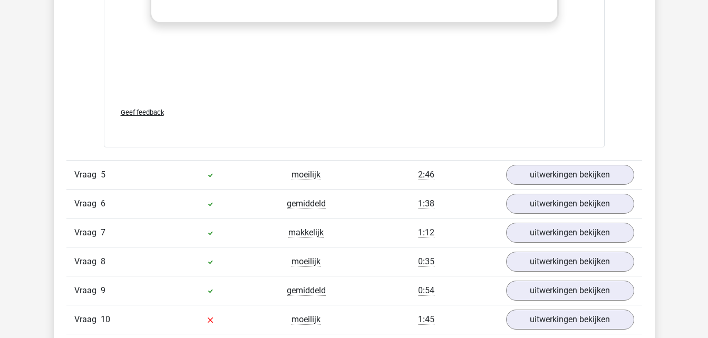
scroll to position [2529, 0]
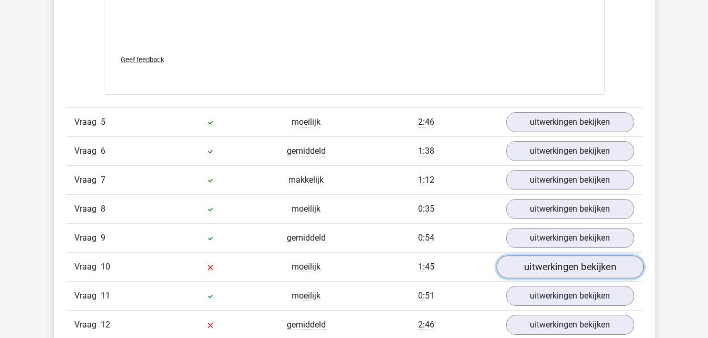
click at [534, 268] on link "uitwerkingen bekijken" at bounding box center [569, 267] width 147 height 23
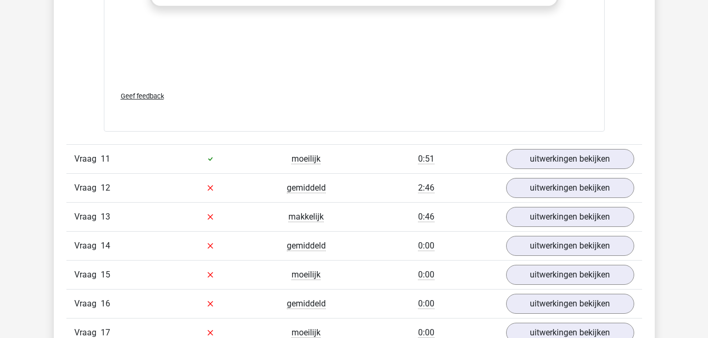
scroll to position [3478, 0]
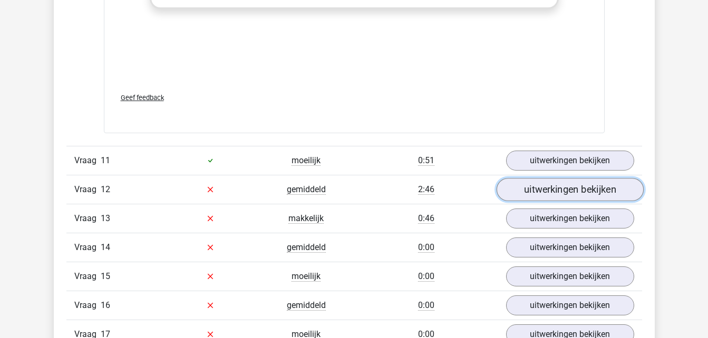
click at [559, 194] on link "uitwerkingen bekijken" at bounding box center [569, 189] width 147 height 23
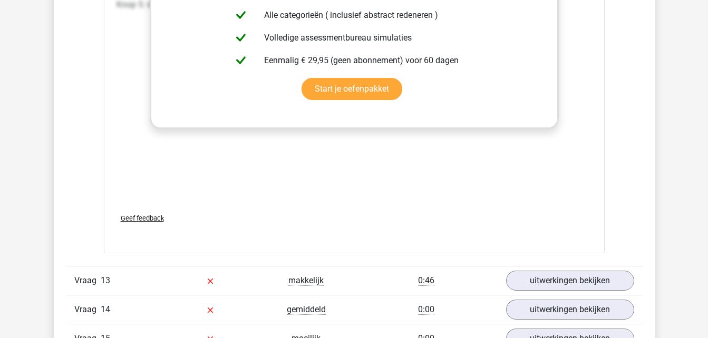
scroll to position [4268, 0]
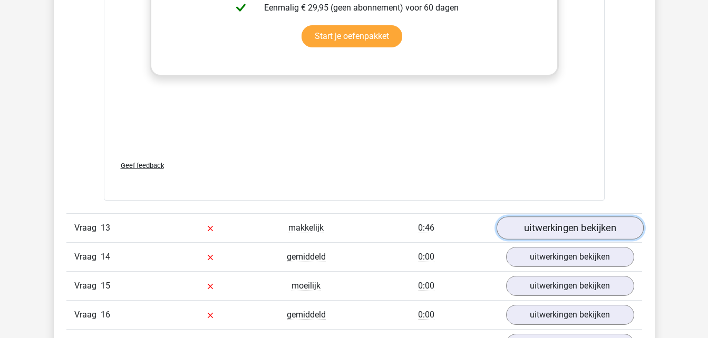
click at [518, 228] on link "uitwerkingen bekijken" at bounding box center [569, 228] width 147 height 23
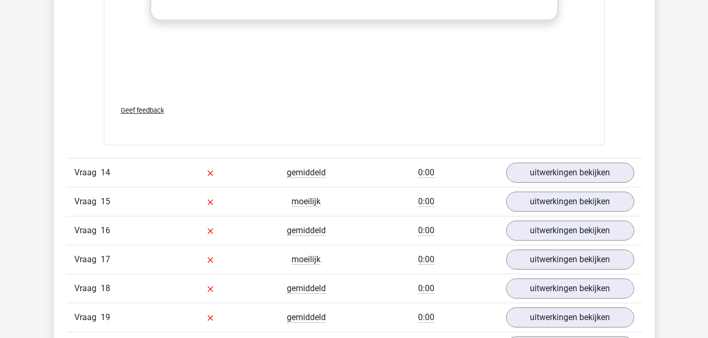
scroll to position [5164, 0]
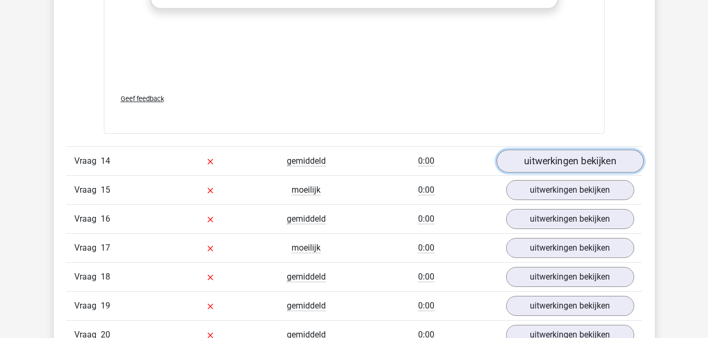
click at [544, 164] on link "uitwerkingen bekijken" at bounding box center [569, 161] width 147 height 23
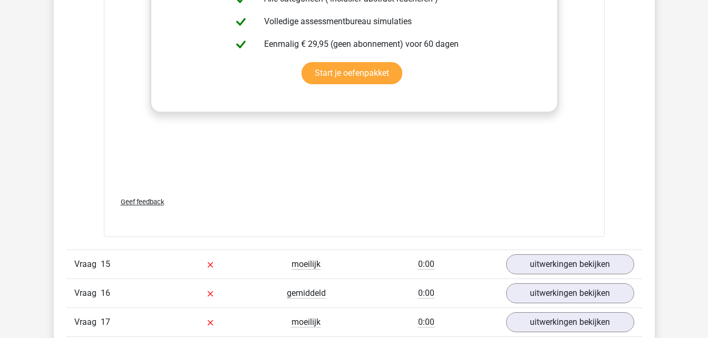
scroll to position [5902, 0]
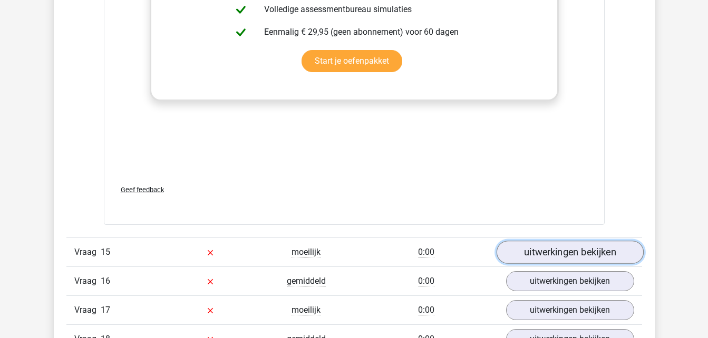
click at [549, 258] on link "uitwerkingen bekijken" at bounding box center [569, 252] width 147 height 23
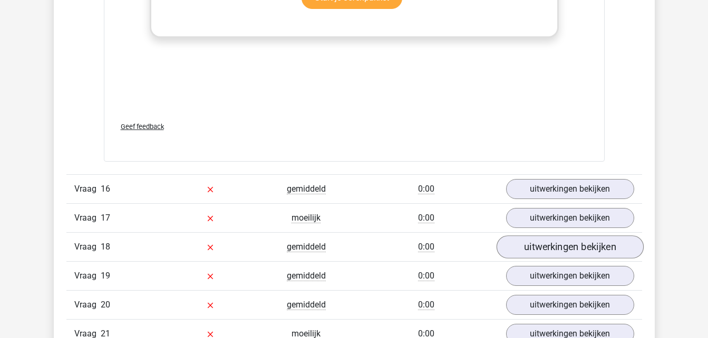
scroll to position [6797, 0]
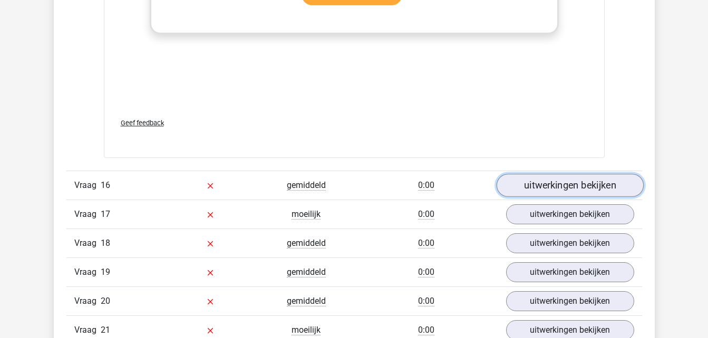
click at [565, 185] on link "uitwerkingen bekijken" at bounding box center [569, 185] width 147 height 23
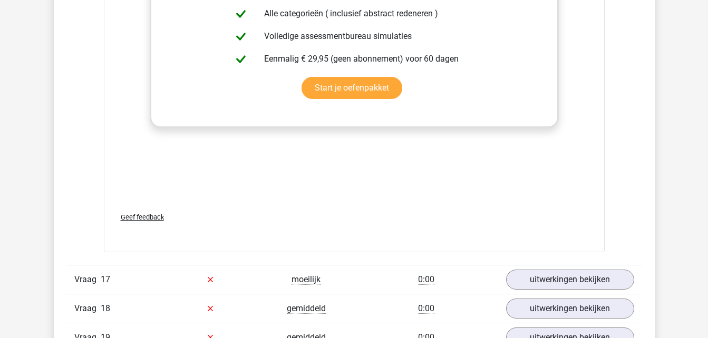
scroll to position [7535, 0]
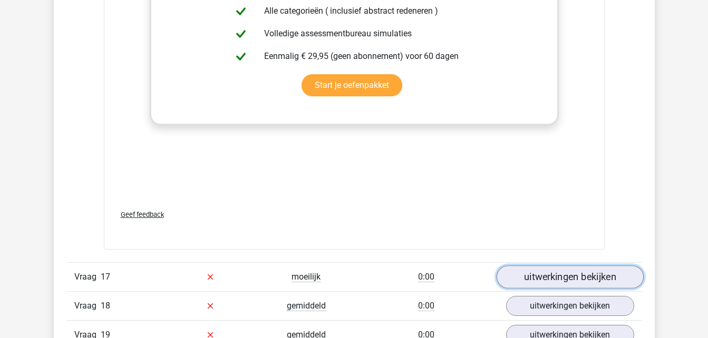
click at [580, 278] on link "uitwerkingen bekijken" at bounding box center [569, 277] width 147 height 23
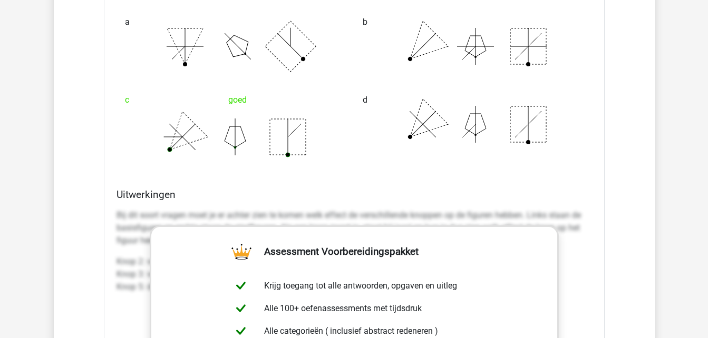
scroll to position [8220, 0]
